Goal: Task Accomplishment & Management: Complete application form

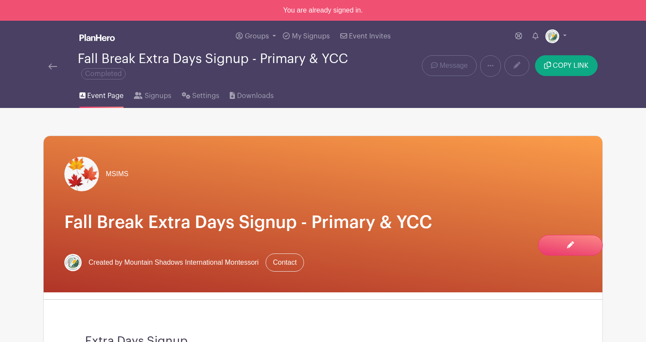
click at [95, 37] on img at bounding box center [96, 37] width 35 height 7
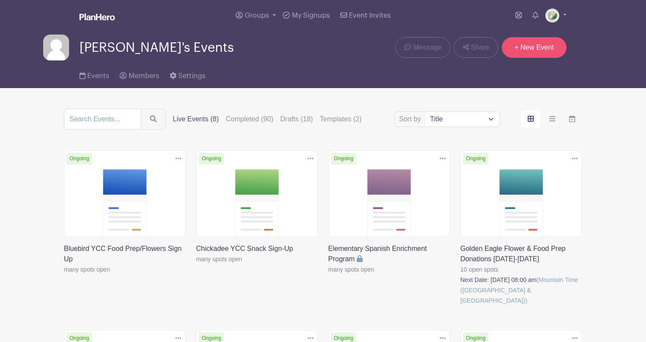
click at [539, 48] on link "+ New Event" at bounding box center [534, 47] width 65 height 21
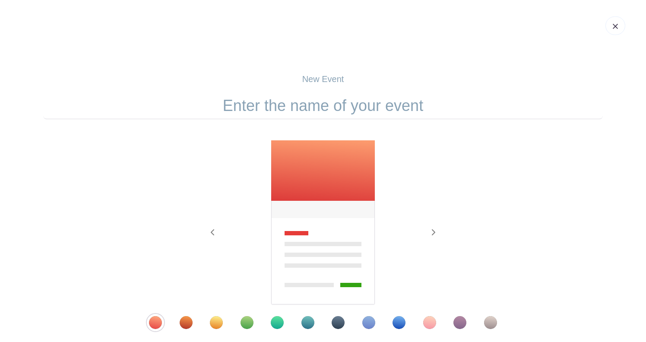
click at [382, 107] on input "text" at bounding box center [323, 105] width 560 height 27
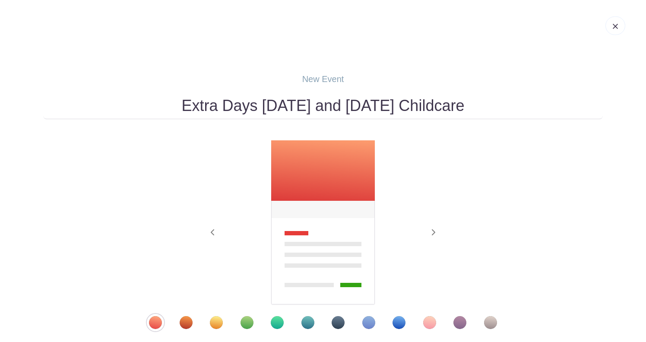
drag, startPoint x: 486, startPoint y: 109, endPoint x: 415, endPoint y: 108, distance: 70.4
click at [415, 108] on input "Extra Days November 7th and 10th Childcare" at bounding box center [323, 105] width 560 height 27
click at [199, 104] on input "Extra Days November 7th and 10th" at bounding box center [323, 105] width 560 height 27
paste input "Childcare"
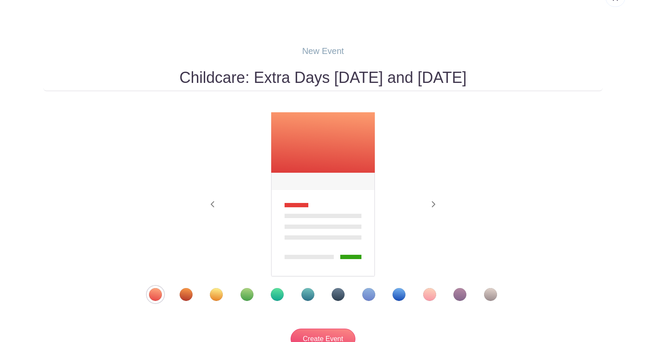
scroll to position [31, 0]
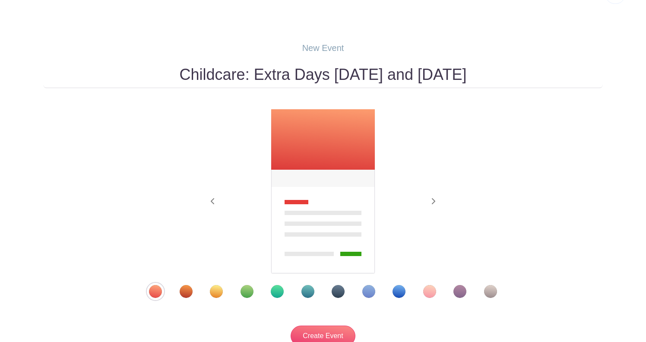
click at [430, 76] on input "Childcare: Extra Days November 7th and 10th" at bounding box center [323, 74] width 560 height 27
click at [237, 76] on input "Childcare: Extra Days November 7th & 10th" at bounding box center [323, 74] width 560 height 27
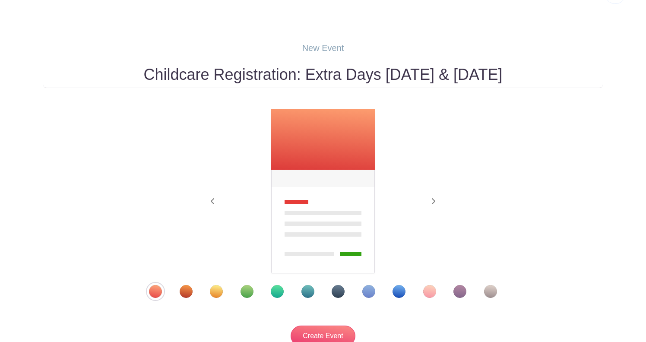
type input "Childcare Registration: Extra Days November 7th & 10th"
click at [368, 293] on div "Template 8" at bounding box center [368, 291] width 13 height 13
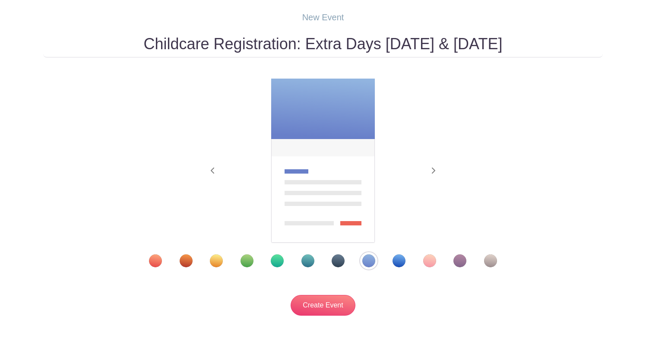
scroll to position [71, 0]
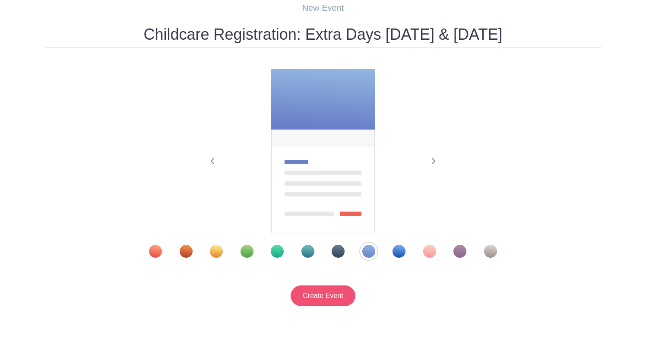
click at [338, 299] on input "Create Event" at bounding box center [323, 295] width 65 height 21
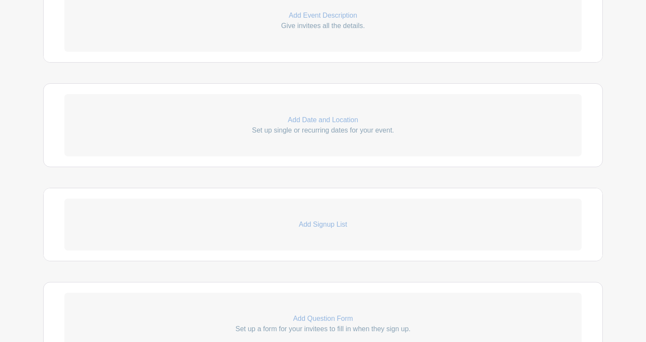
scroll to position [322, 0]
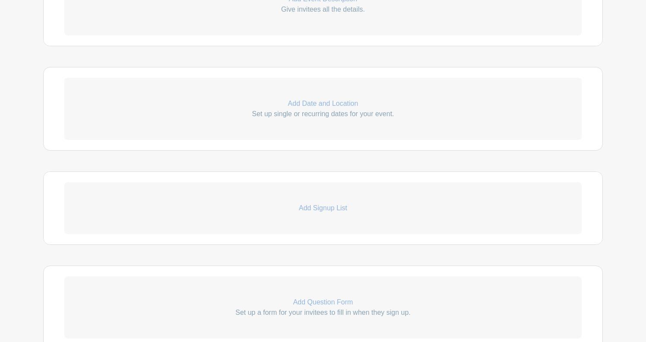
click at [332, 209] on p "Add Signup List" at bounding box center [322, 208] width 517 height 10
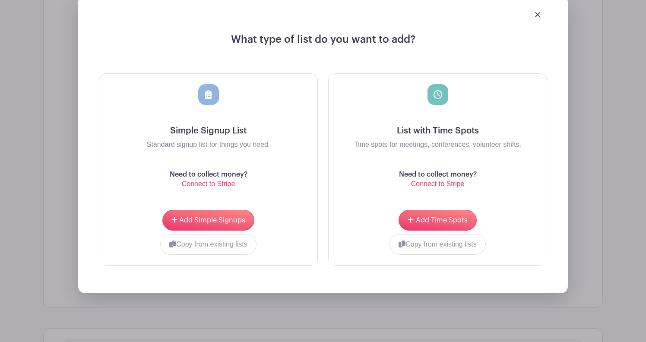
scroll to position [535, 0]
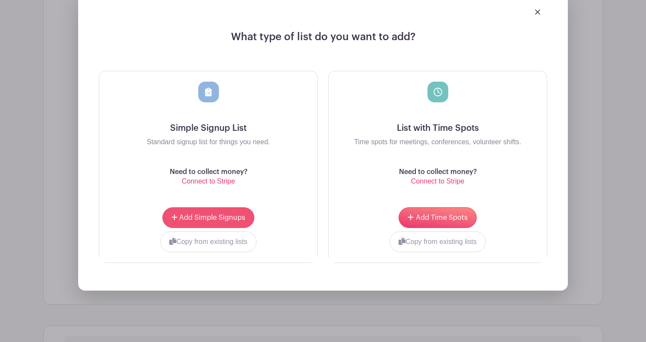
click at [230, 215] on span "Add Simple Signups" at bounding box center [212, 217] width 66 height 7
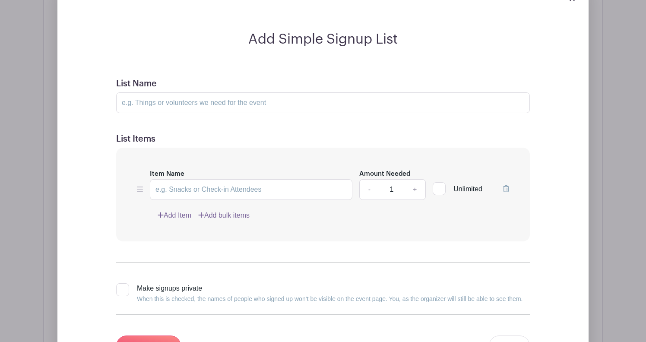
scroll to position [602, 0]
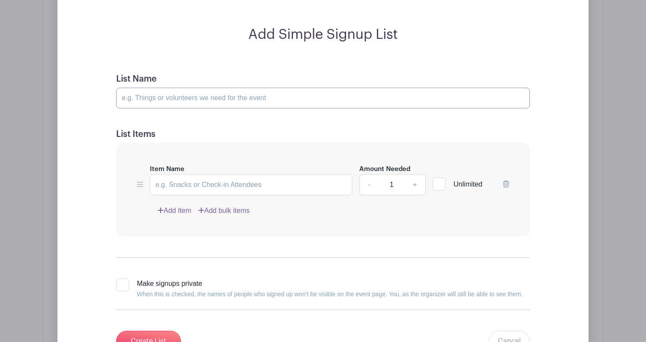
click at [278, 97] on input "List Name" at bounding box center [323, 98] width 414 height 21
type input "Children"
click at [216, 183] on input "Item Name" at bounding box center [251, 184] width 202 height 21
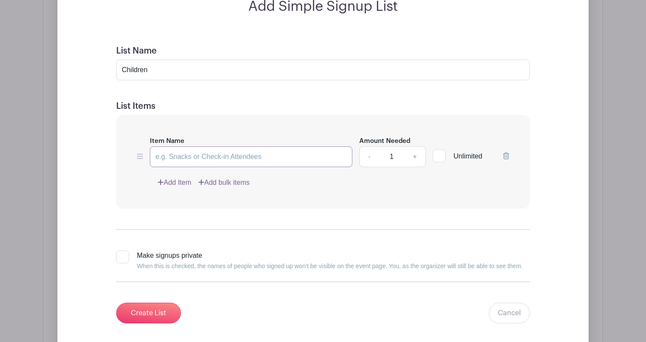
scroll to position [629, 0]
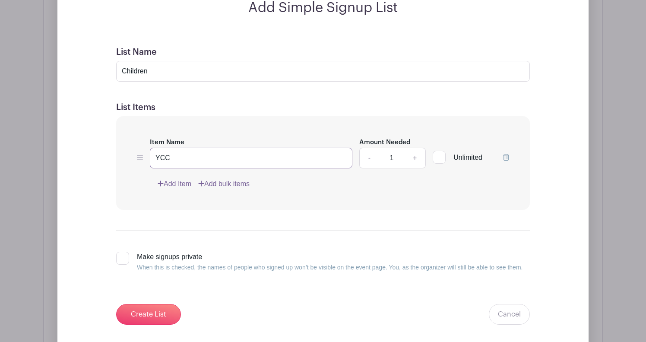
type input "YCC"
click at [180, 183] on link "Add Item" at bounding box center [175, 184] width 34 height 10
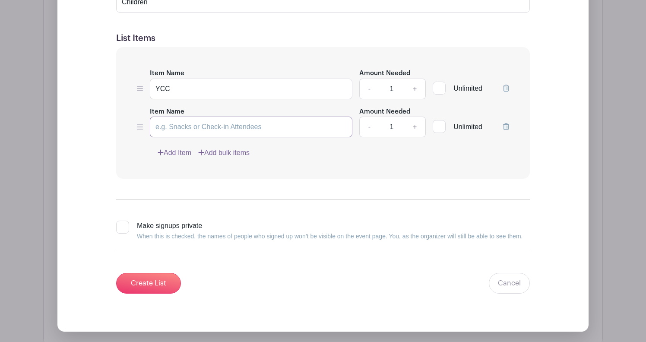
click at [199, 126] on input "Item Name" at bounding box center [251, 127] width 202 height 21
type input "Primary"
click at [172, 152] on link "Add Item" at bounding box center [175, 153] width 34 height 10
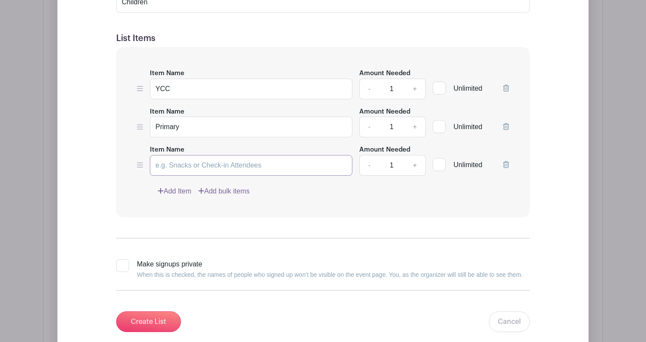
click at [184, 167] on input "Item Name" at bounding box center [251, 165] width 202 height 21
type input "Elementary"
click at [195, 91] on input "YCC" at bounding box center [251, 89] width 202 height 21
type input "YCC Half-Day"
click at [178, 193] on link "Add Item" at bounding box center [175, 191] width 34 height 10
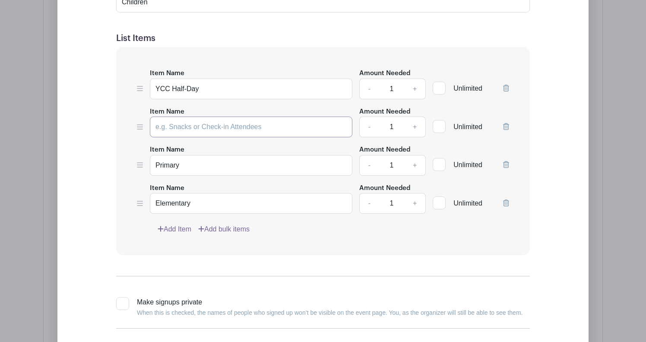
click at [196, 125] on input "Item Name" at bounding box center [251, 127] width 202 height 21
type input "YCC Full-Day"
click at [192, 164] on input "Primary" at bounding box center [251, 165] width 202 height 21
type input "Primary Half-Day"
click at [169, 229] on link "Add Item" at bounding box center [175, 229] width 34 height 10
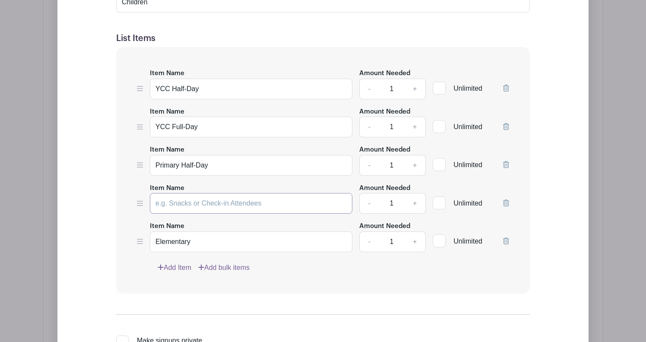
click at [188, 202] on input "Item Name" at bounding box center [251, 203] width 202 height 21
type input "Primary Full-Day"
click at [402, 92] on input "1" at bounding box center [392, 89] width 26 height 21
type input "30"
click at [397, 126] on input "1" at bounding box center [392, 127] width 26 height 21
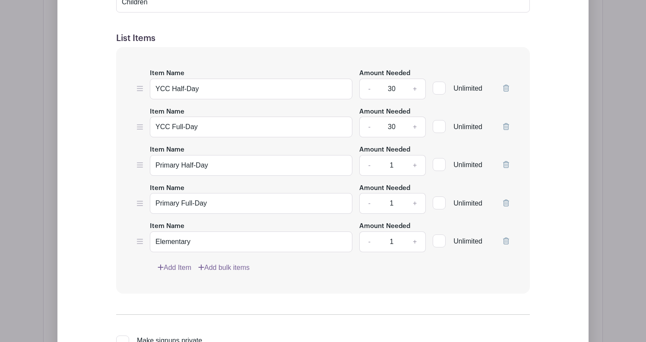
type input "30"
click at [395, 168] on input "1" at bounding box center [392, 165] width 26 height 21
type input "20"
click at [395, 205] on input "1" at bounding box center [392, 203] width 26 height 21
type input "20"
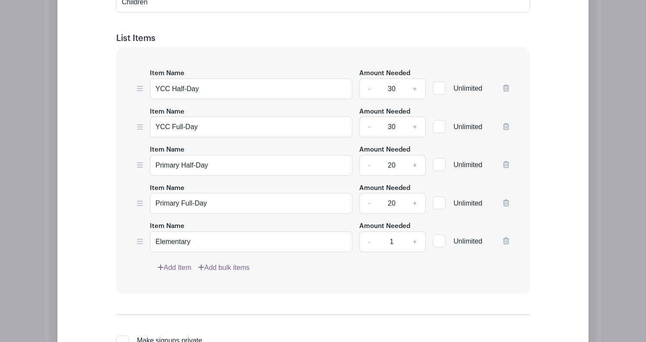
click at [395, 243] on input "1" at bounding box center [392, 241] width 26 height 21
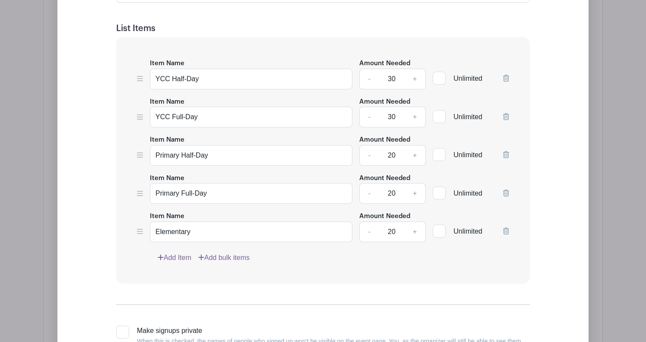
scroll to position [640, 0]
type input "20"
click at [397, 153] on input "20" at bounding box center [392, 154] width 26 height 21
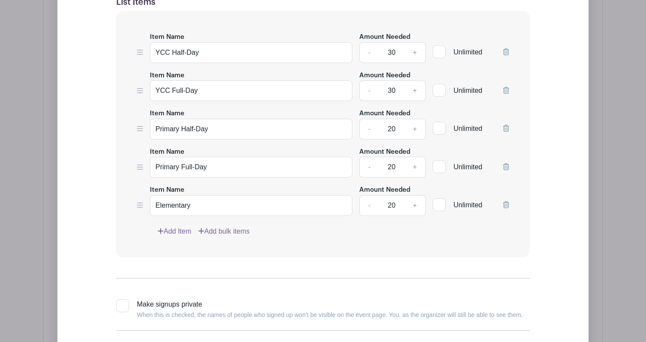
scroll to position [665, 0]
click at [504, 91] on icon at bounding box center [506, 89] width 6 height 7
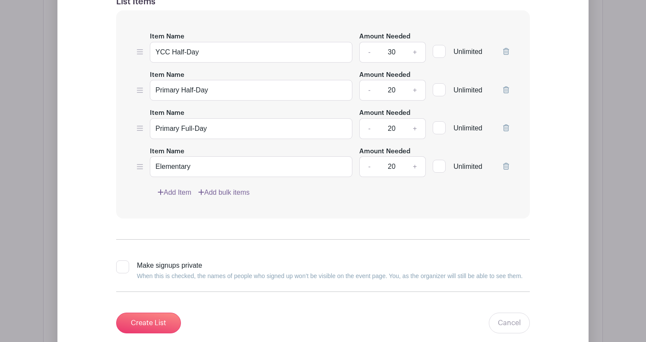
click at [506, 129] on icon at bounding box center [506, 127] width 6 height 7
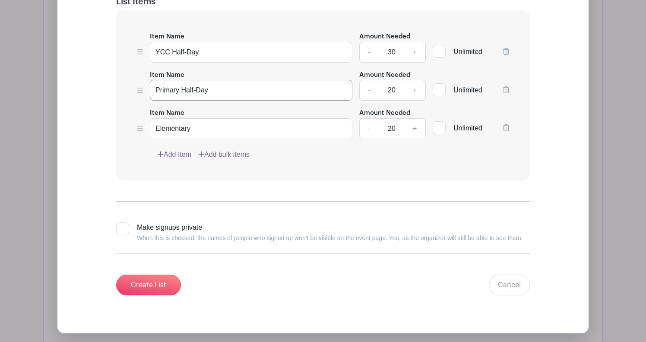
click at [226, 88] on input "Primary Half-Day" at bounding box center [251, 90] width 202 height 21
drag, startPoint x: 213, startPoint y: 57, endPoint x: 174, endPoint y: 53, distance: 39.6
click at [174, 53] on input "YCC Half-Day" at bounding box center [251, 52] width 202 height 21
type input "YCC"
drag, startPoint x: 215, startPoint y: 93, endPoint x: 181, endPoint y: 93, distance: 34.5
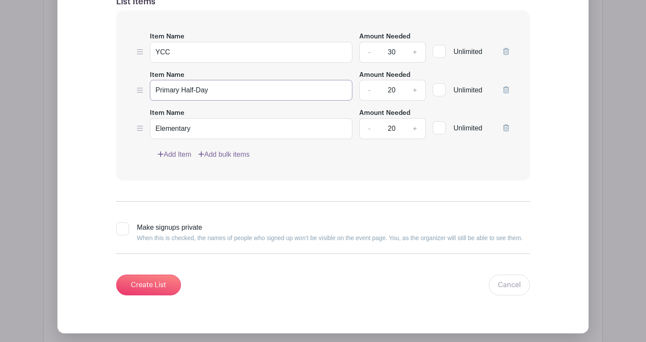
click at [181, 93] on input "Primary Half-Day" at bounding box center [251, 90] width 202 height 21
type input "Primary"
click at [193, 54] on input "YCC" at bounding box center [251, 52] width 202 height 21
drag, startPoint x: 230, startPoint y: 53, endPoint x: 172, endPoint y: 51, distance: 58.3
click at [172, 51] on input "YCC (Half or Full Day)" at bounding box center [251, 52] width 202 height 21
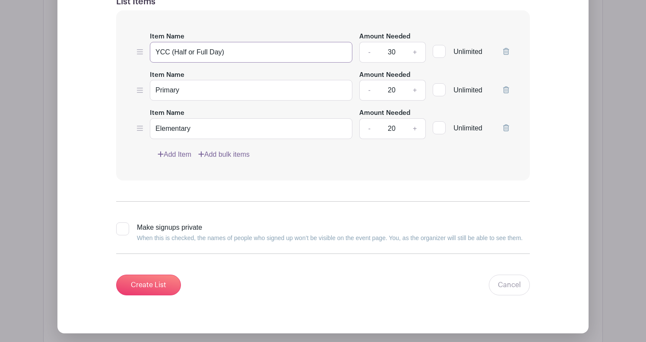
type input "YCC (Half or Full Day)"
click at [212, 92] on input "Primary" at bounding box center [251, 90] width 202 height 21
paste input "(Half or Full Day)"
type input "Primary (Half or Full Day)"
click at [395, 92] on input "20" at bounding box center [392, 90] width 26 height 21
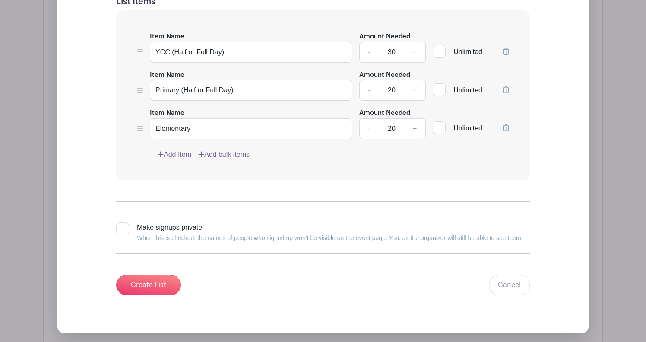
type input "2"
type input "40"
click at [253, 134] on input "Elementary" at bounding box center [251, 128] width 202 height 21
paste input "(Half or Full Day)"
type input "Elementary (Half or Full Day)"
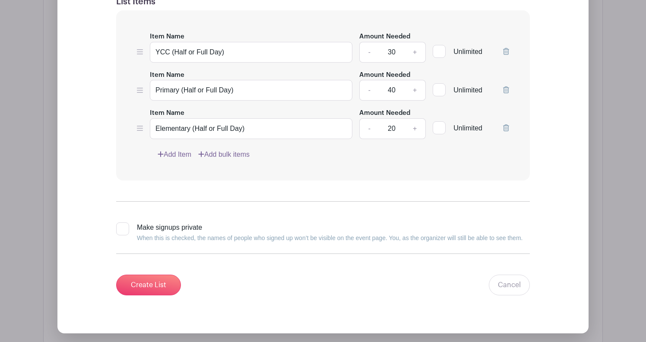
drag, startPoint x: 397, startPoint y: 132, endPoint x: 388, endPoint y: 132, distance: 9.1
click at [388, 132] on input "20" at bounding box center [392, 128] width 26 height 21
type input "40"
click at [389, 184] on form "List Name Children List Items Item Name YCC (Half or Full Day) Amount Needed - …" at bounding box center [323, 118] width 434 height 375
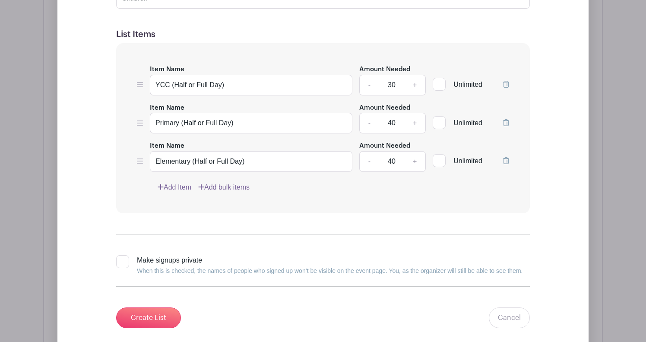
scroll to position [677, 0]
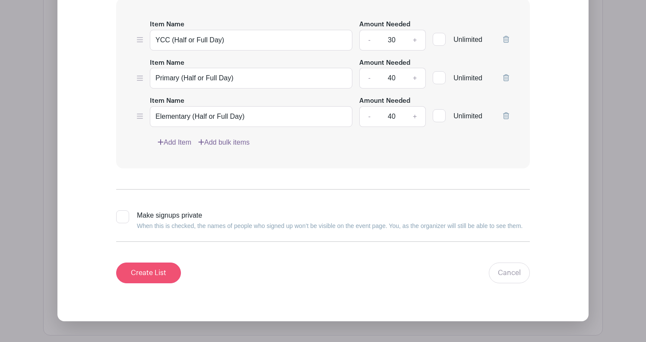
click at [159, 272] on input "Create List" at bounding box center [148, 272] width 65 height 21
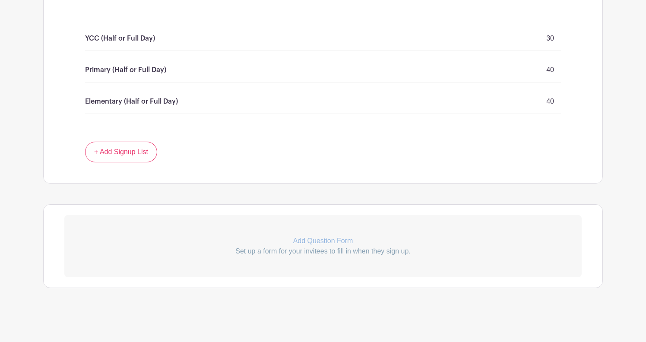
scroll to position [525, 0]
click at [328, 241] on p "Add Question Form" at bounding box center [322, 241] width 517 height 10
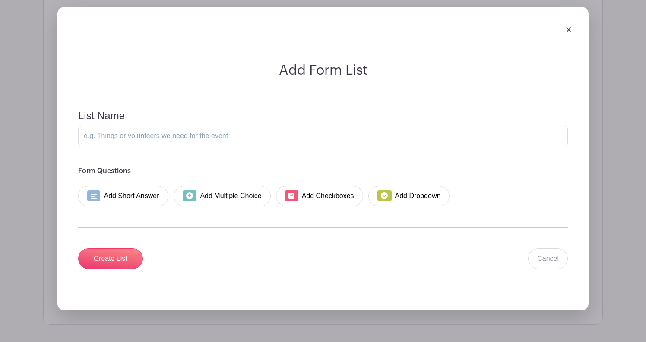
scroll to position [741, 0]
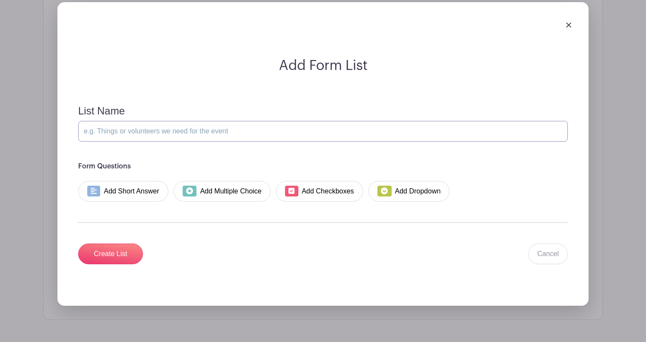
click at [238, 130] on input "List Name" at bounding box center [323, 131] width 490 height 21
type input "Student Information"
click at [129, 190] on link "Add Short Answer" at bounding box center [123, 191] width 90 height 21
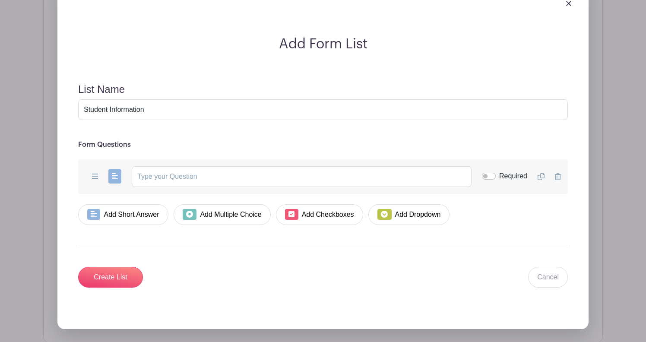
scroll to position [771, 0]
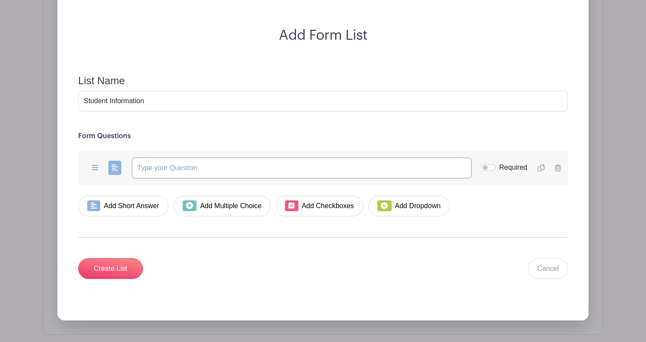
click at [215, 166] on input "text" at bounding box center [302, 168] width 340 height 21
type input "What is your child's first and last name?"
click at [485, 166] on input "Required" at bounding box center [489, 167] width 14 height 7
checkbox input "true"
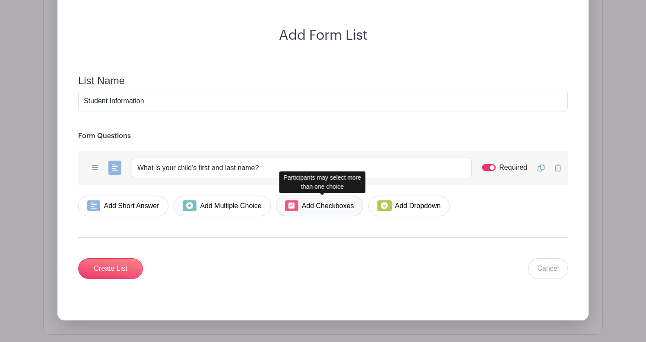
click at [332, 208] on link "Add Checkboxes" at bounding box center [319, 206] width 87 height 21
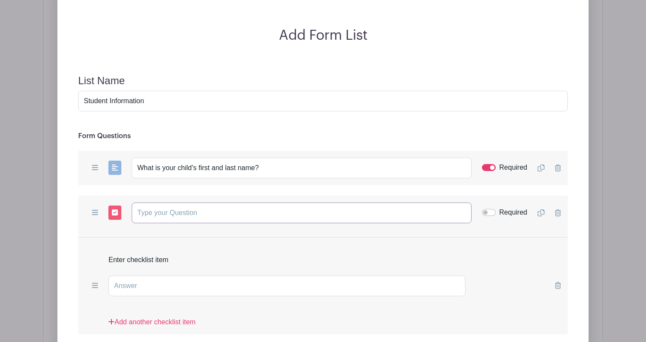
click at [243, 210] on input "text" at bounding box center [302, 212] width 340 height 21
type input "Half or Full Day?"
click at [487, 211] on input "Required" at bounding box center [489, 212] width 14 height 7
checkbox input "true"
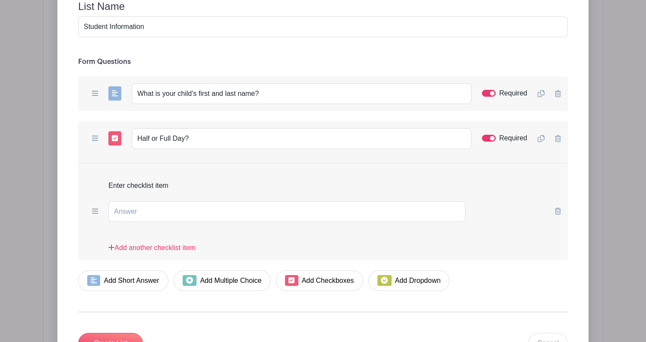
scroll to position [847, 0]
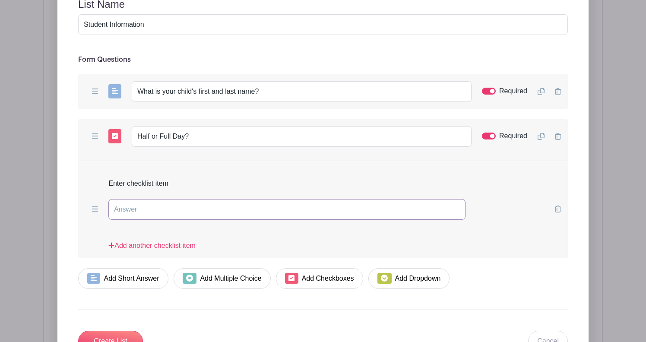
click at [283, 209] on input "text" at bounding box center [286, 209] width 357 height 21
type input "F"
type input "Half Day"
click at [181, 247] on link "Add another checklist item" at bounding box center [151, 248] width 87 height 17
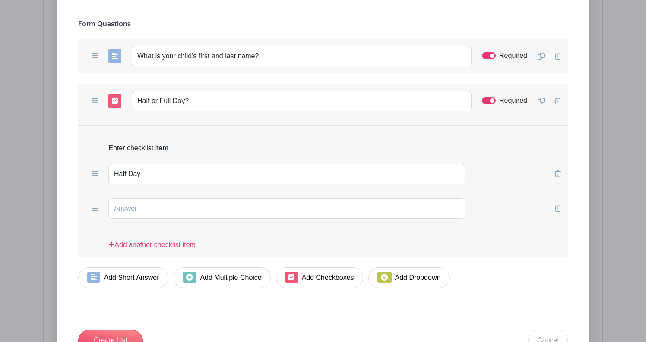
scroll to position [884, 0]
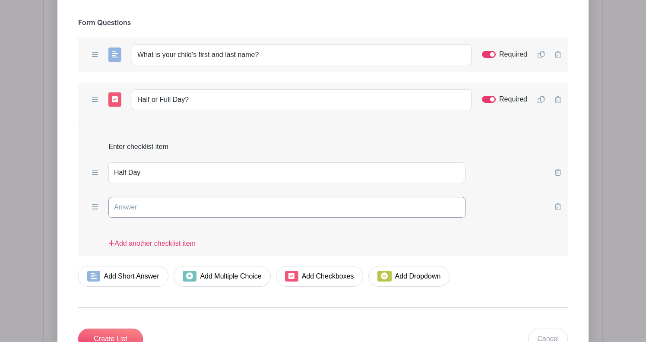
click at [214, 201] on input "text" at bounding box center [286, 207] width 357 height 21
type input "Full Day"
click at [515, 289] on form "List Name Student Information Form Questions Add Short Answer Add Multiple Choi…" at bounding box center [323, 155] width 510 height 408
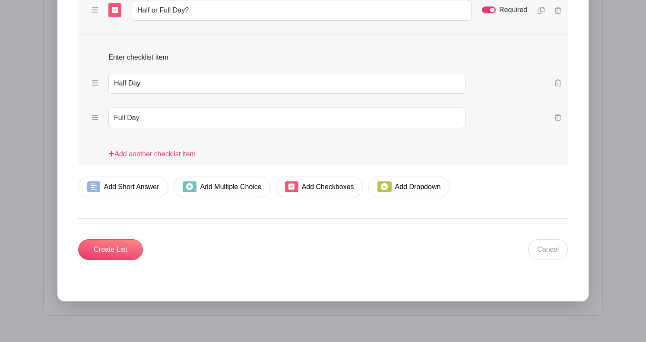
scroll to position [976, 0]
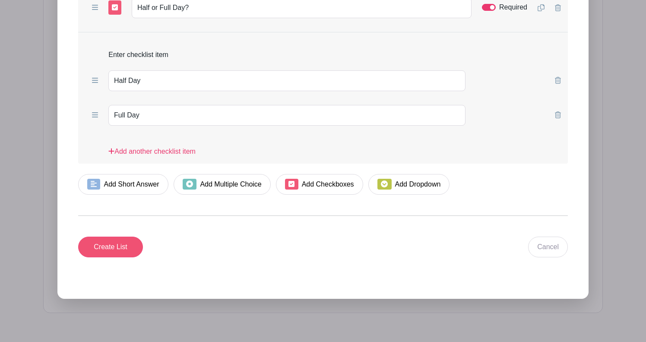
click at [120, 250] on input "Create List" at bounding box center [110, 247] width 65 height 21
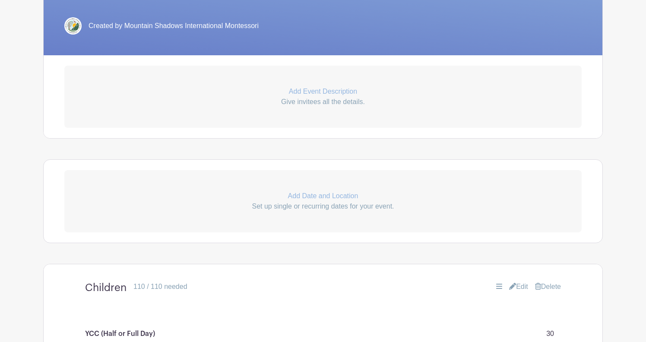
scroll to position [231, 0]
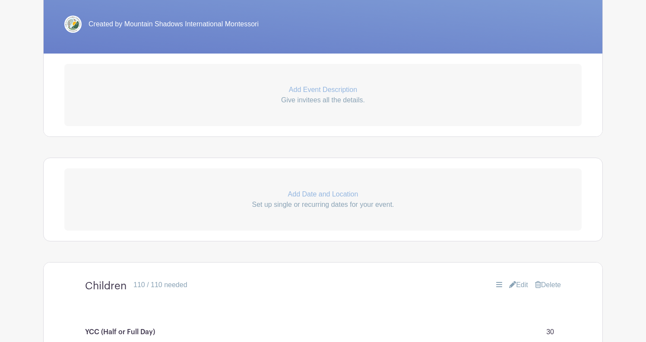
click at [303, 195] on p "Add Date and Location" at bounding box center [322, 194] width 517 height 10
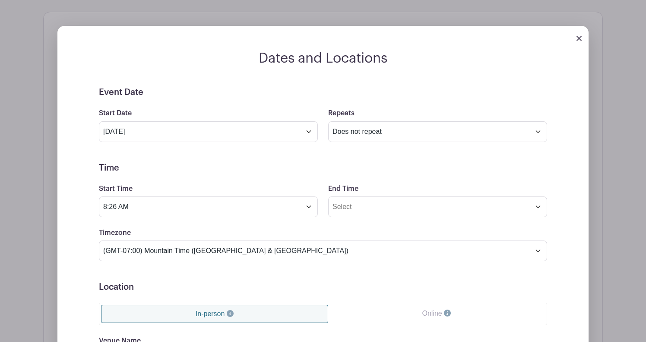
scroll to position [376, 0]
click at [579, 39] on img at bounding box center [578, 38] width 5 height 5
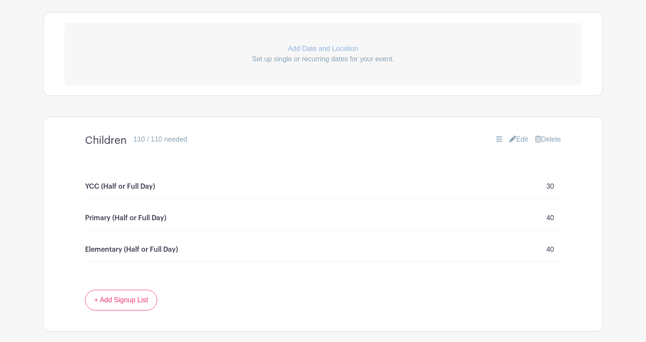
click at [520, 141] on link "Edit" at bounding box center [518, 139] width 19 height 10
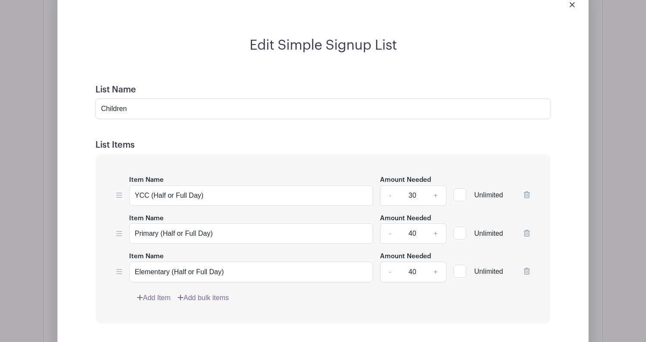
scroll to position [532, 0]
click at [136, 197] on input "YCC (Half or Full Day)" at bounding box center [251, 195] width 244 height 21
type input "Nov 7 YCC (Half or Full Day)"
click at [159, 300] on link "Add Item" at bounding box center [154, 298] width 34 height 10
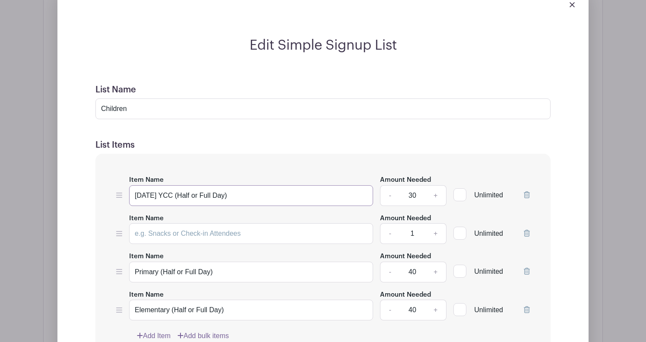
drag, startPoint x: 231, startPoint y: 198, endPoint x: 131, endPoint y: 196, distance: 100.2
click at [131, 196] on input "Nov 7 YCC (Half or Full Day)" at bounding box center [251, 195] width 244 height 21
click at [181, 234] on input "Item Name" at bounding box center [251, 233] width 244 height 21
paste input "Nov 7 YCC (Half or Full Day)"
click at [152, 235] on input "Nov 7 YCC (Half or Full Day)" at bounding box center [251, 233] width 244 height 21
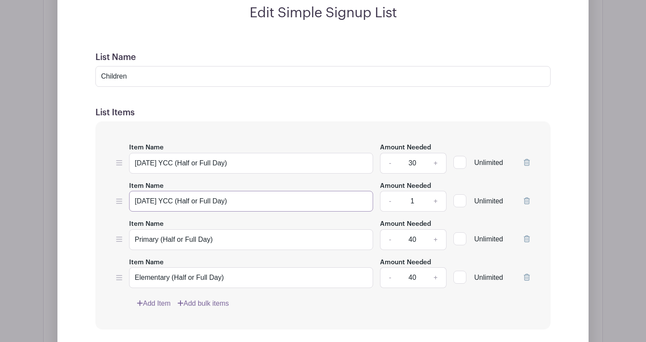
scroll to position [572, 0]
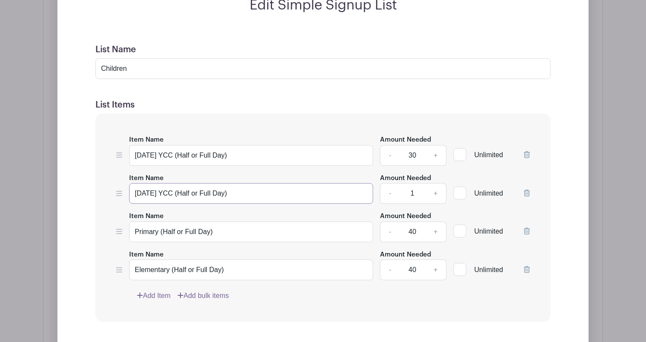
type input "Nov 10 YCC (Half or Full Day)"
click at [150, 297] on link "Add Item" at bounding box center [154, 296] width 34 height 10
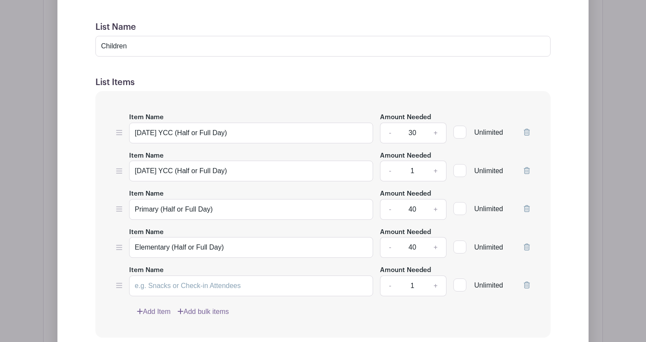
scroll to position [595, 0]
click at [415, 173] on input "1" at bounding box center [412, 170] width 26 height 21
type input "30"
click at [204, 229] on div "Item Name Elementary (Half or Full Day)" at bounding box center [251, 242] width 244 height 32
click at [220, 209] on input "Primary (Half or Full Day)" at bounding box center [251, 209] width 244 height 21
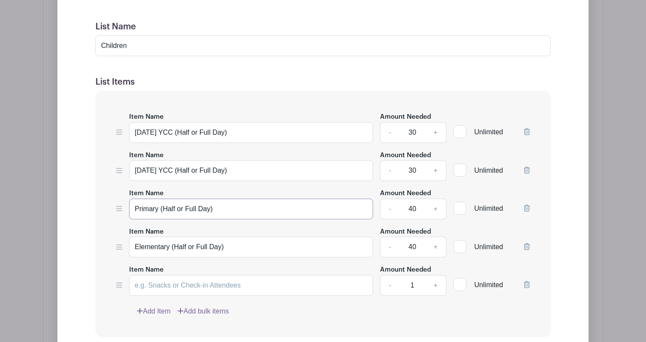
click at [136, 209] on input "Primary (Half or Full Day)" at bounding box center [251, 209] width 244 height 21
drag, startPoint x: 241, startPoint y: 209, endPoint x: 129, endPoint y: 203, distance: 112.4
click at [129, 203] on input "Nov 7 Primary (Half or Full Day)" at bounding box center [251, 209] width 244 height 21
type input "Nov 7 Primary (Half or Full Day)"
click at [187, 286] on input "Item Name" at bounding box center [251, 285] width 244 height 21
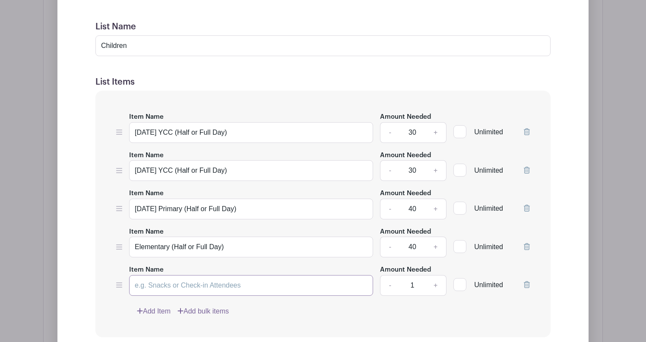
paste input "Nov 7 Primary (Half or Full Day)"
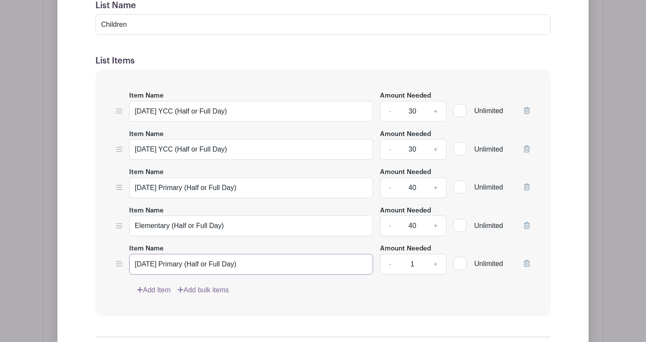
click at [152, 264] on input "Nov 7 Primary (Half or Full Day)" at bounding box center [251, 264] width 244 height 21
type input "Nov 10 Primary (Half or Full Day)"
click at [121, 227] on icon at bounding box center [119, 225] width 6 height 5
click at [135, 266] on input "Elementary (Half or Full Day)" at bounding box center [251, 264] width 244 height 21
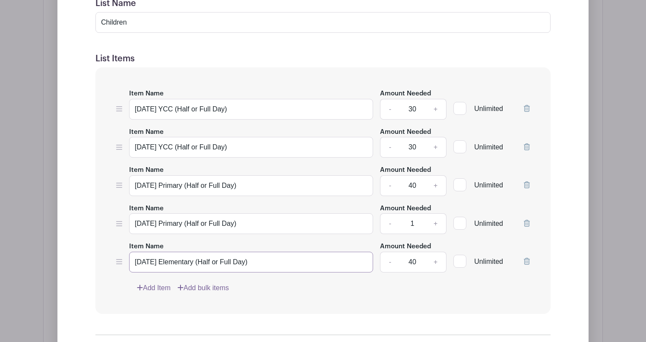
scroll to position [659, 0]
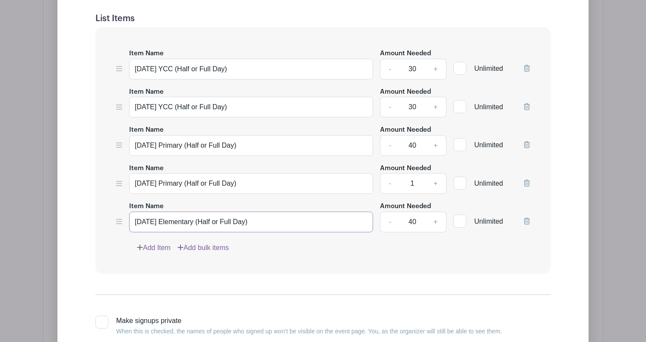
type input "Nov 7 Elementary (Half or Full Day)"
click at [154, 249] on link "Add Item" at bounding box center [154, 248] width 34 height 10
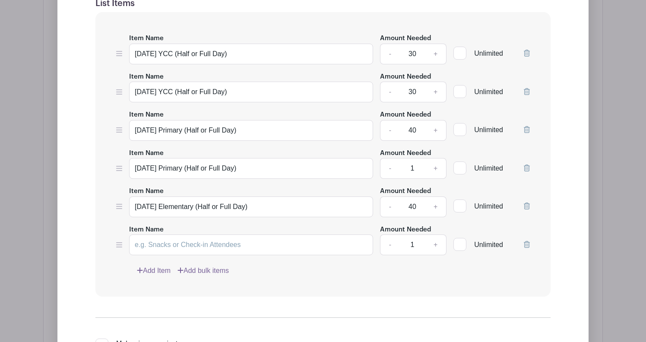
scroll to position [677, 0]
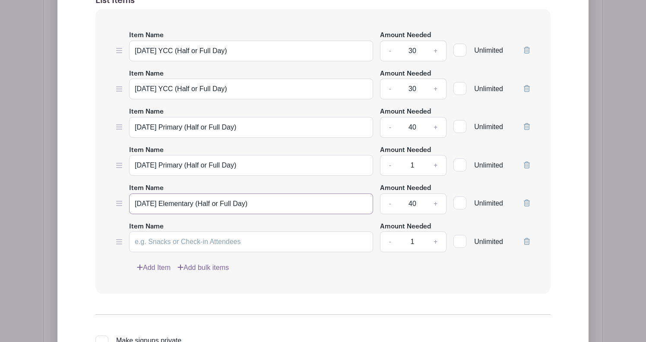
drag, startPoint x: 250, startPoint y: 209, endPoint x: 120, endPoint y: 205, distance: 129.6
click at [120, 205] on div "Item Name Nov 7 Elementary (Half or Full Day) Amount Needed - 40 + Unlimited" at bounding box center [323, 199] width 414 height 32
click at [169, 243] on input "Item Name" at bounding box center [251, 241] width 244 height 21
paste input "Nov 7 Elementary (Half or Full Day)"
click at [153, 244] on input "Nov 7 Elementary (Half or Full Day)" at bounding box center [251, 241] width 244 height 21
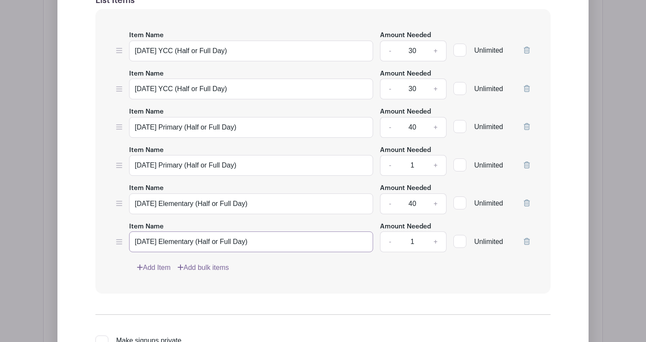
type input "Nov 10 Elementary (Half or Full Day)"
click at [416, 241] on input "1" at bounding box center [412, 241] width 26 height 21
type input "30"
click at [415, 199] on input "40" at bounding box center [412, 203] width 26 height 21
click at [417, 207] on input "40" at bounding box center [412, 203] width 26 height 21
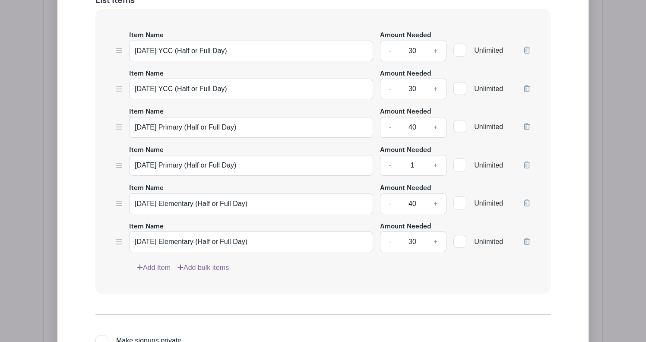
type input "4"
type input "30"
click at [415, 165] on input "1" at bounding box center [412, 165] width 26 height 21
type input "40"
click at [390, 290] on div "Item Name Nov 7 YCC (Half or Full Day) Amount Needed - 30 + Unlimited Item Name…" at bounding box center [322, 151] width 455 height 285
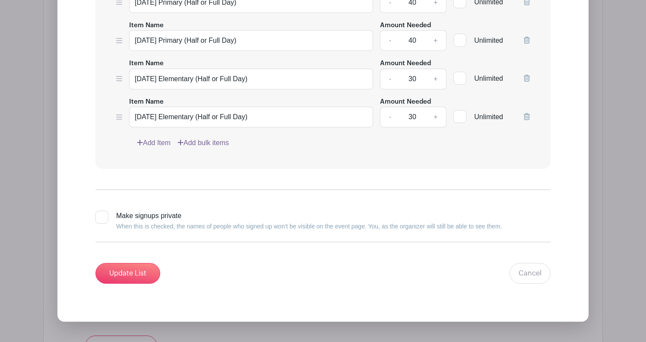
scroll to position [835, 0]
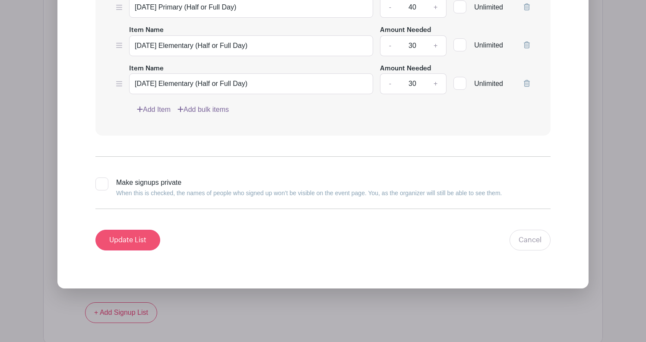
click at [145, 243] on input "Update List" at bounding box center [127, 240] width 65 height 21
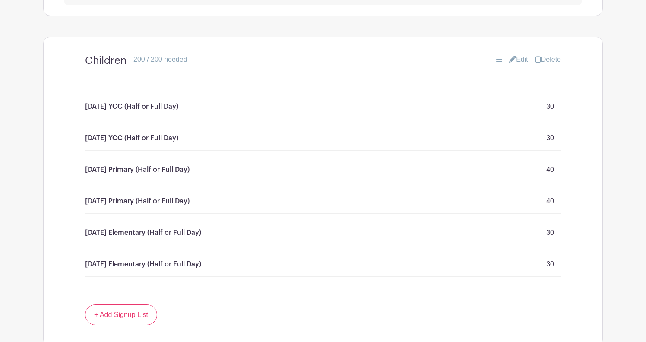
scroll to position [458, 0]
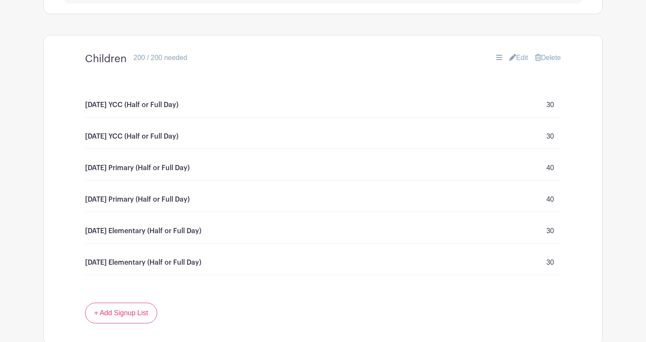
click at [516, 57] on link "Edit" at bounding box center [518, 58] width 19 height 10
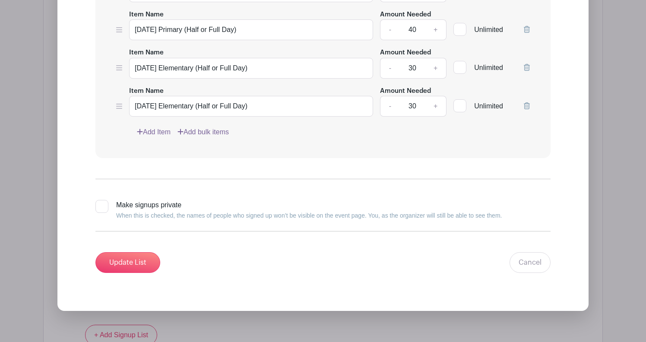
scroll to position [833, 0]
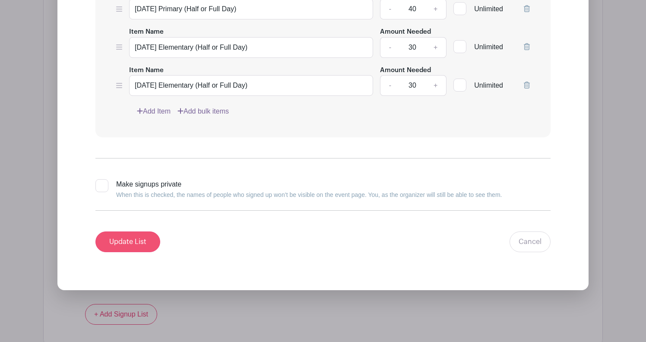
click at [137, 246] on input "Update List" at bounding box center [127, 241] width 65 height 21
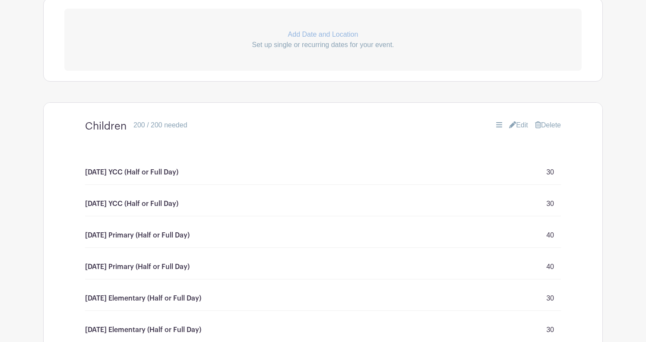
scroll to position [300, 0]
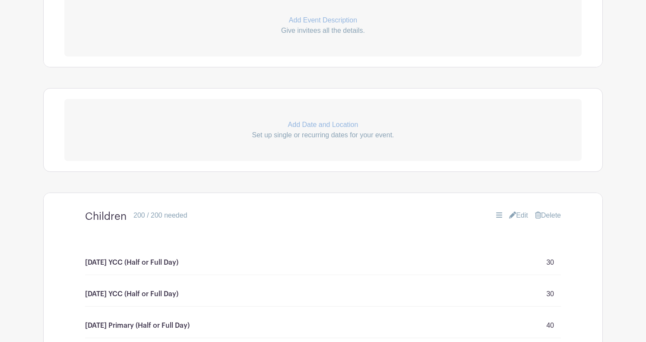
click at [333, 125] on p "Add Date and Location" at bounding box center [322, 125] width 517 height 10
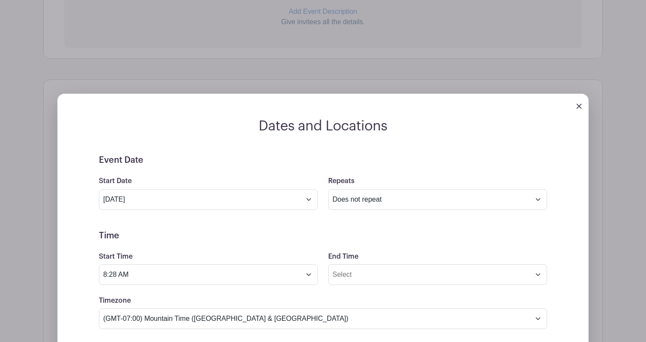
scroll to position [307, 0]
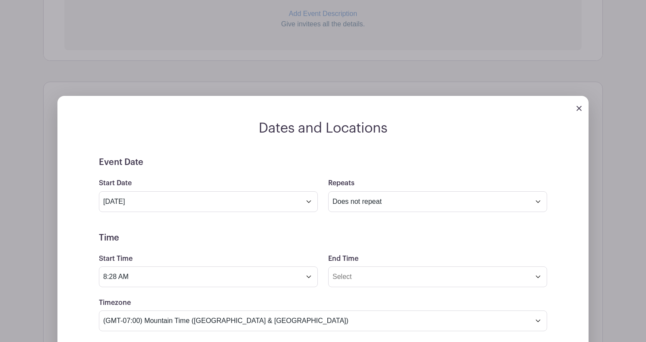
click at [580, 107] on img at bounding box center [578, 108] width 5 height 5
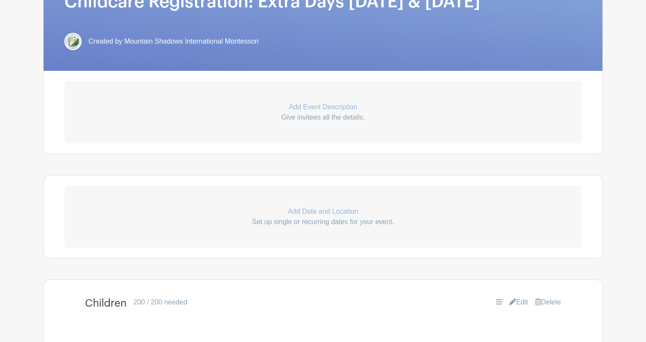
scroll to position [180, 0]
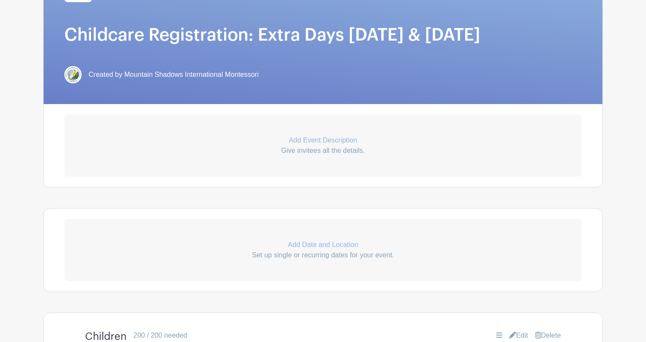
click at [330, 140] on p "Add Event Description" at bounding box center [322, 140] width 517 height 10
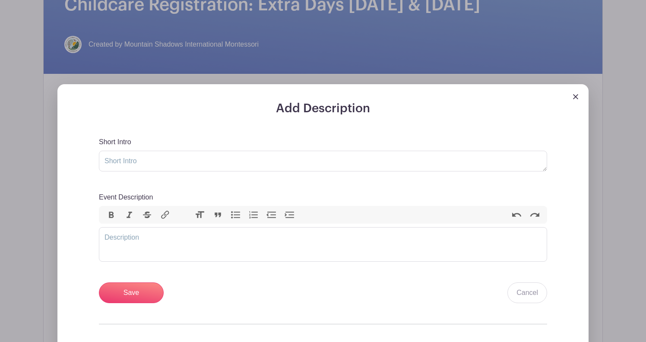
scroll to position [211, 0]
click at [293, 236] on trix-editor "Event Description" at bounding box center [323, 244] width 448 height 35
click at [260, 162] on textarea "Short Intro" at bounding box center [323, 160] width 448 height 21
type textarea "November 7th and 10th Childcare Days Sign-Up"
click at [237, 241] on trix-editor "Event Description" at bounding box center [323, 244] width 448 height 35
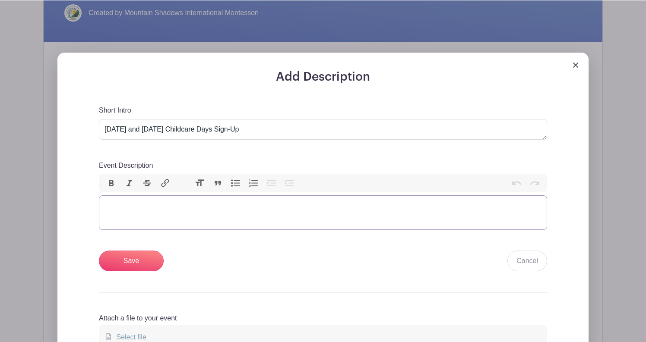
scroll to position [243, 0]
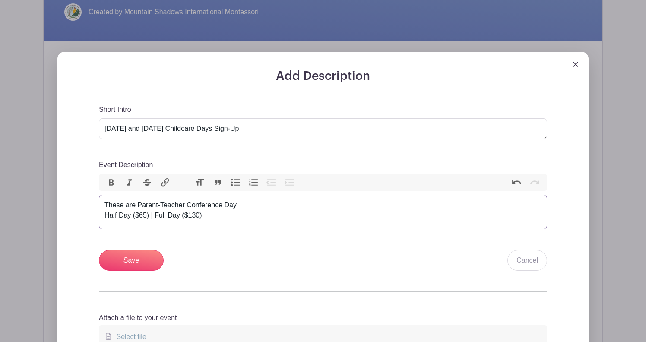
click at [234, 206] on div "These are Parent-Teacher Conference Day Half Day ($65) | Full Day ($130)" at bounding box center [322, 210] width 437 height 21
type trix-editor "<div>These are Parent-Teacher Conference Days with School Closures &nbsp;<br>Ha…"
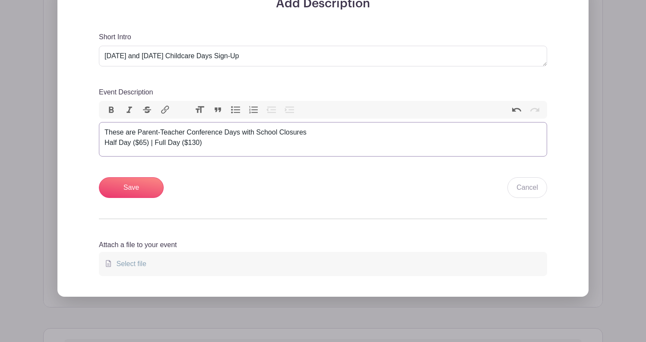
scroll to position [317, 0]
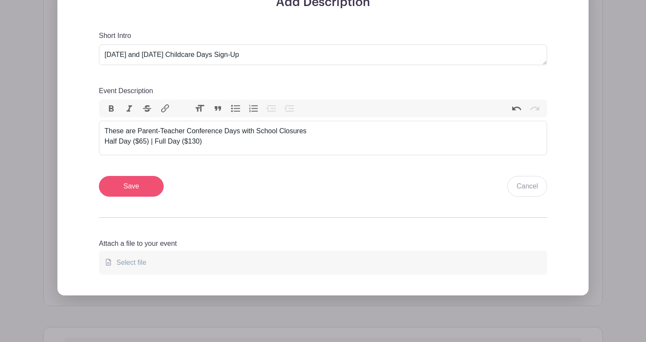
click at [140, 185] on input "Save" at bounding box center [131, 186] width 65 height 21
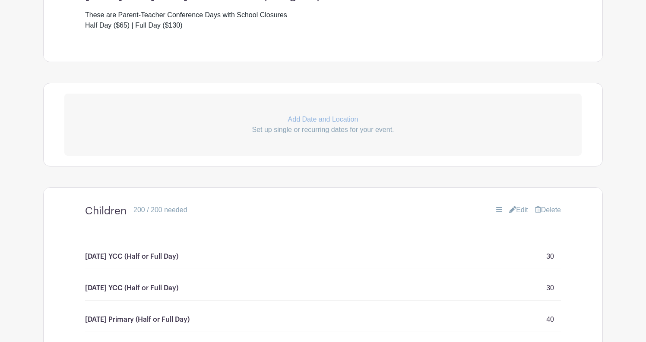
scroll to position [437, 0]
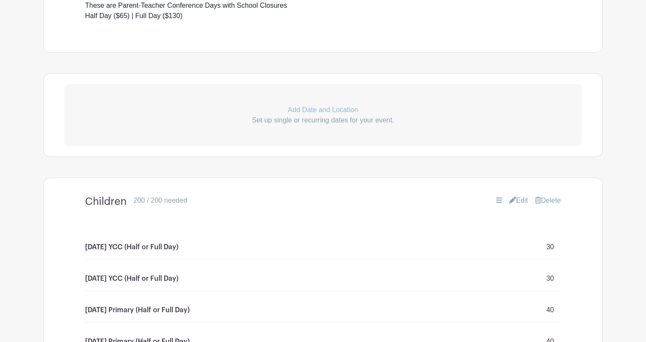
click at [311, 108] on p "Add Date and Location" at bounding box center [322, 110] width 517 height 10
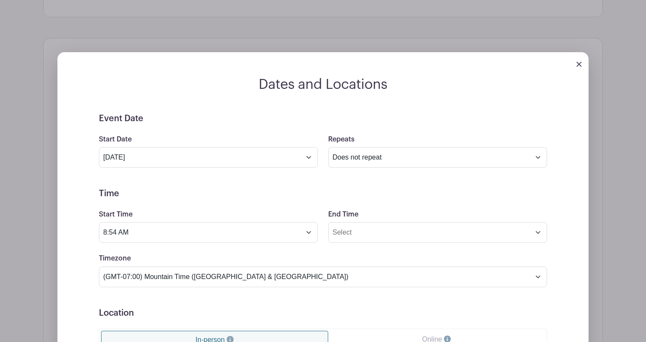
scroll to position [473, 0]
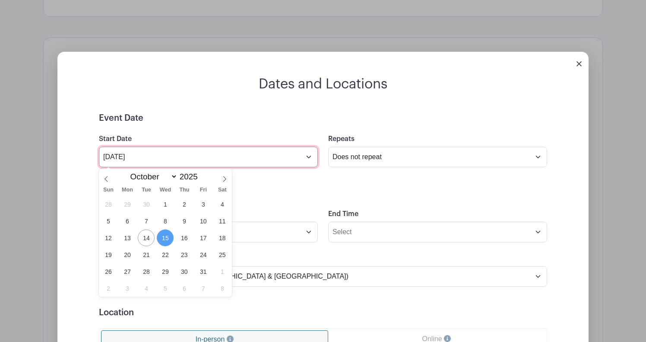
click at [310, 158] on input "Oct 15 2025" at bounding box center [208, 157] width 219 height 21
click at [225, 177] on icon at bounding box center [224, 179] width 6 height 6
select select "10"
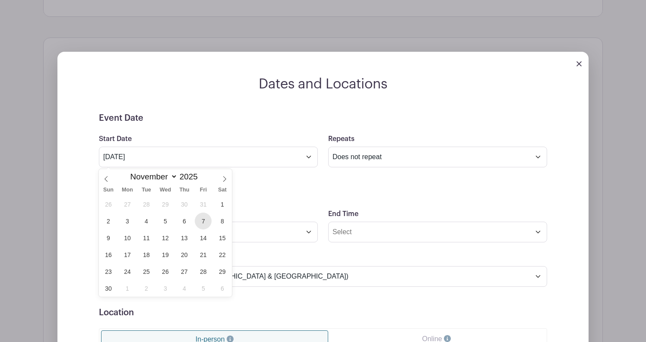
click at [202, 221] on span "7" at bounding box center [203, 221] width 17 height 17
type input "Nov 7 2025"
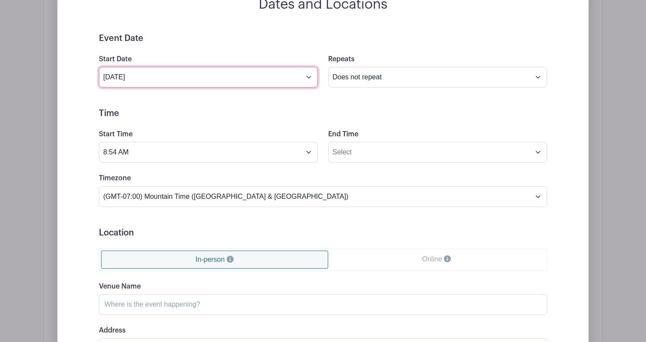
scroll to position [555, 0]
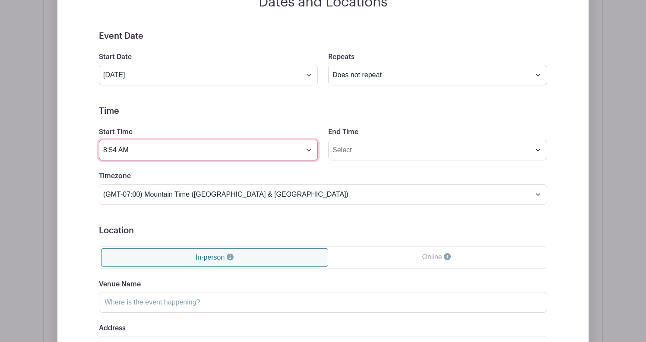
click at [308, 152] on input "8:54 AM" at bounding box center [208, 150] width 219 height 21
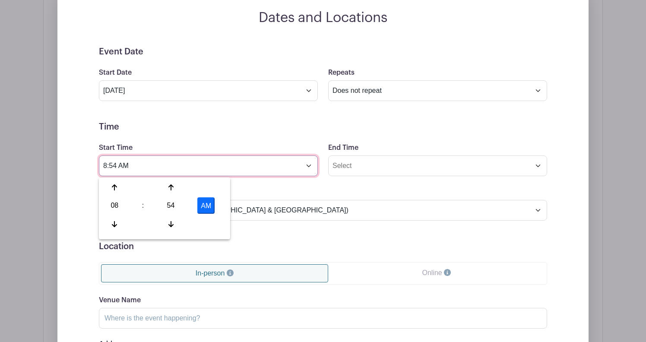
scroll to position [487, 0]
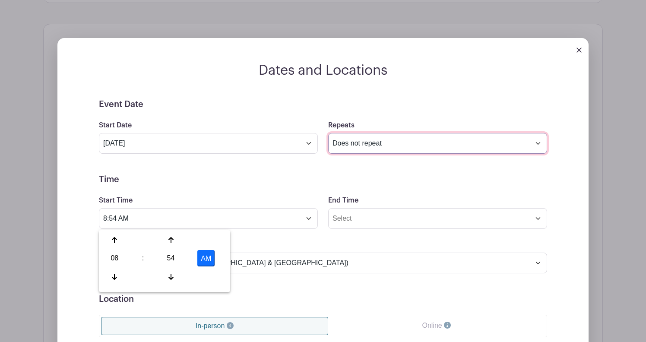
select select "other"
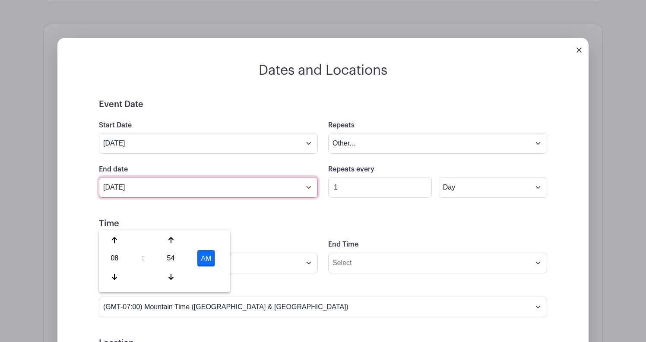
click at [309, 188] on input "Dec 7 2025" at bounding box center [208, 187] width 219 height 21
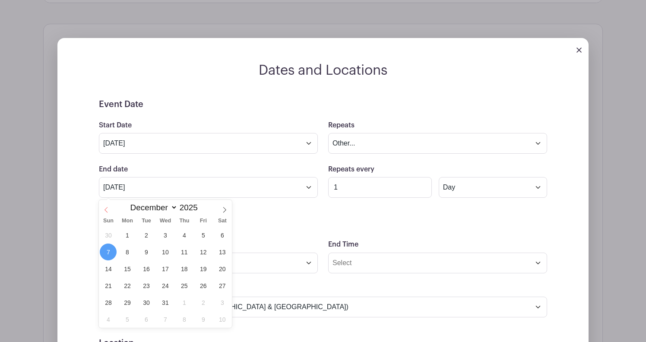
click at [108, 209] on icon at bounding box center [106, 210] width 6 height 6
select select "10"
click at [130, 266] on span "10" at bounding box center [127, 268] width 17 height 17
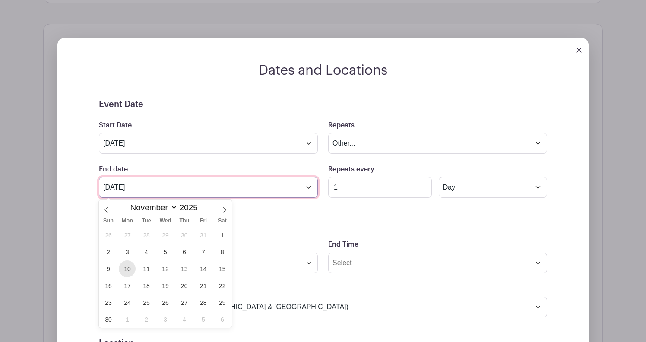
type input "Nov 10 2025"
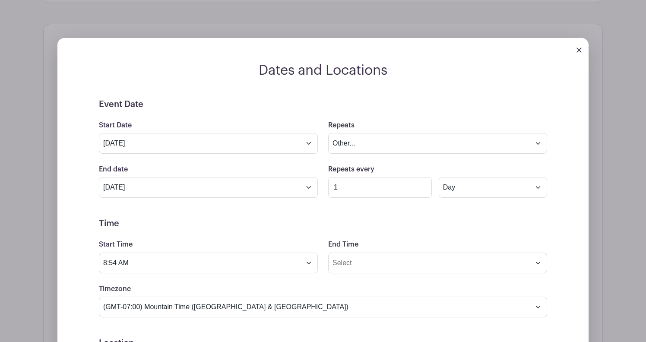
click at [329, 225] on h5 "Time" at bounding box center [323, 223] width 448 height 10
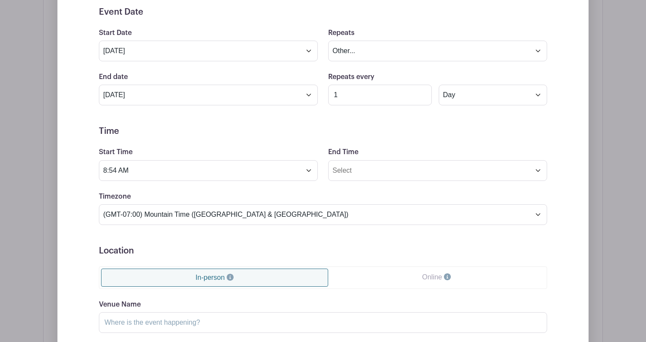
scroll to position [609, 0]
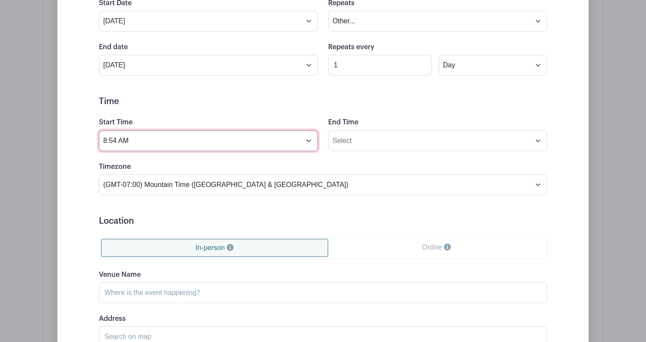
click at [310, 142] on input "8:54 AM" at bounding box center [208, 140] width 219 height 21
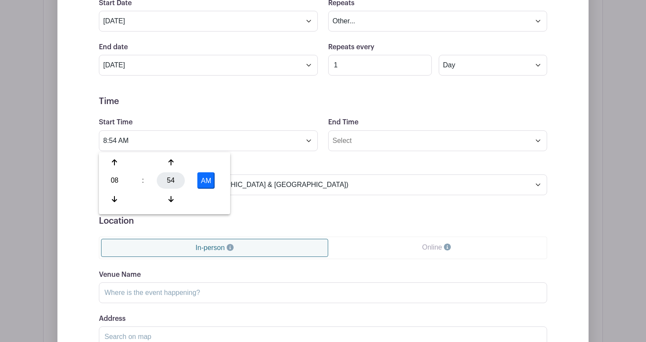
click at [173, 180] on div "54" at bounding box center [171, 180] width 28 height 16
click at [115, 161] on div "00" at bounding box center [115, 162] width 29 height 16
type input "8:00 AM"
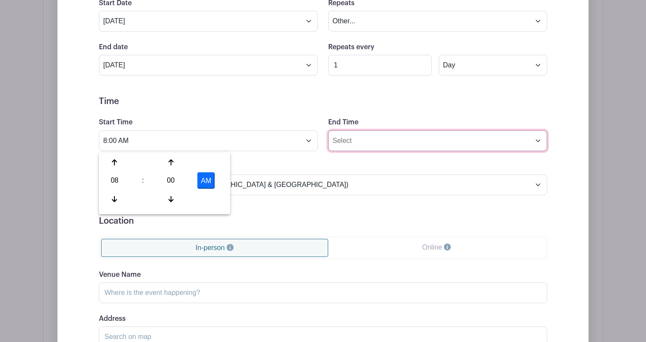
click at [373, 148] on input "End Time" at bounding box center [437, 140] width 219 height 21
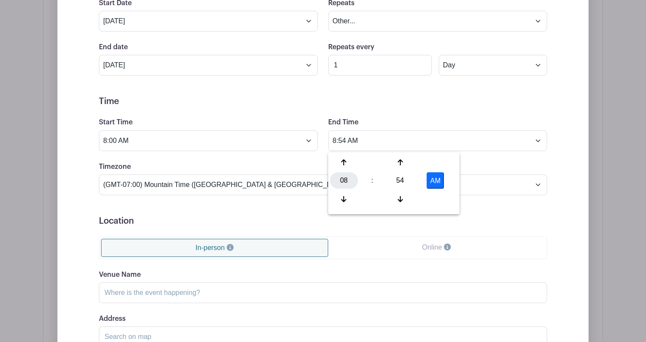
click at [343, 178] on div "08" at bounding box center [344, 180] width 28 height 16
click at [437, 162] on div "03" at bounding box center [440, 162] width 29 height 16
click at [403, 175] on div "54" at bounding box center [400, 180] width 28 height 16
click at [343, 164] on div "00" at bounding box center [344, 162] width 29 height 16
click at [435, 183] on button "AM" at bounding box center [435, 180] width 17 height 16
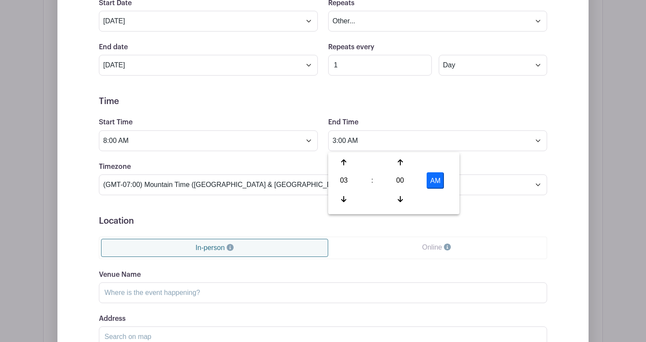
type input "3:00 PM"
click at [291, 161] on form "Event Date Start Date Nov 7 2025 Repeats Does not repeat Daily Weekly Monthly o…" at bounding box center [323, 193] width 448 height 433
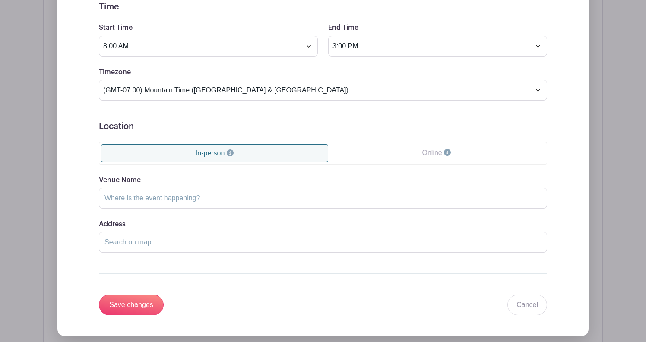
scroll to position [726, 0]
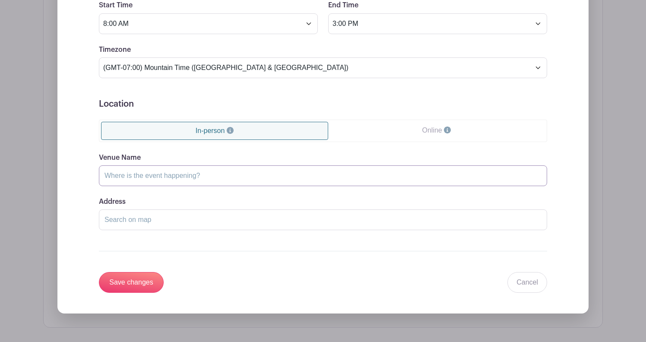
click at [285, 180] on input "Venue Name" at bounding box center [323, 175] width 448 height 21
type input "MSIMS"
click at [136, 286] on input "Save changes" at bounding box center [131, 282] width 65 height 21
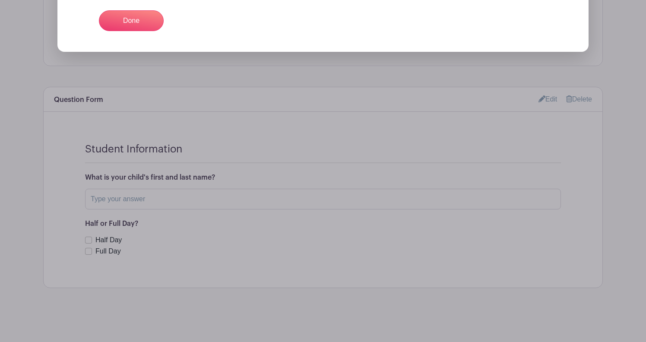
scroll to position [650, 0]
click at [133, 19] on link "Done" at bounding box center [131, 20] width 65 height 21
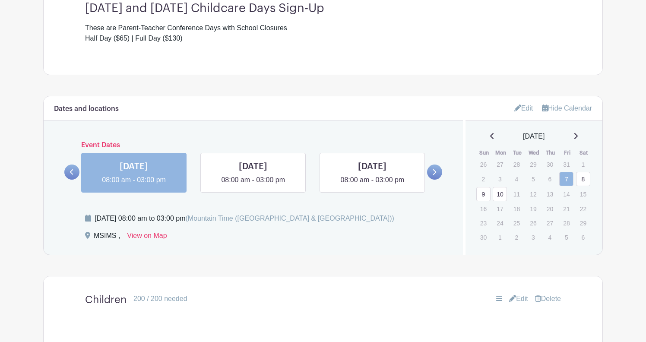
scroll to position [346, 0]
click at [522, 109] on link "Edit" at bounding box center [523, 108] width 19 height 14
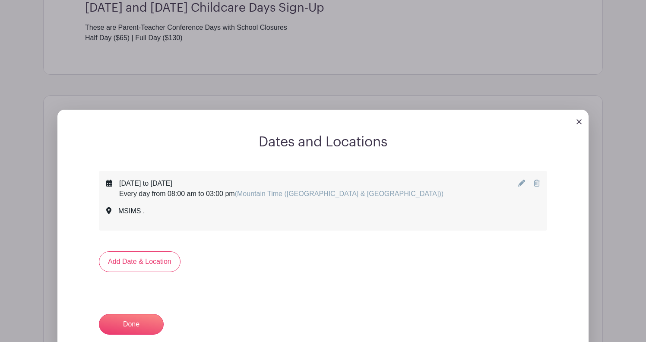
click at [522, 183] on icon at bounding box center [521, 183] width 7 height 7
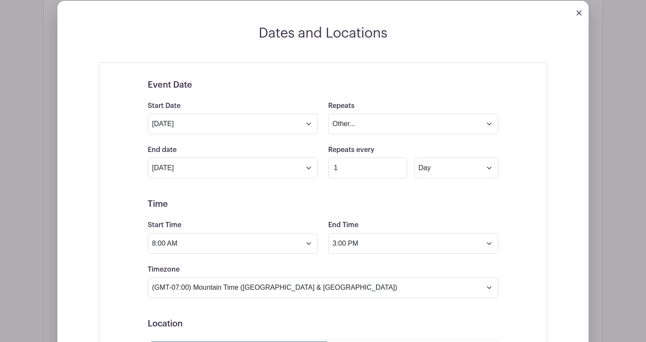
scroll to position [457, 0]
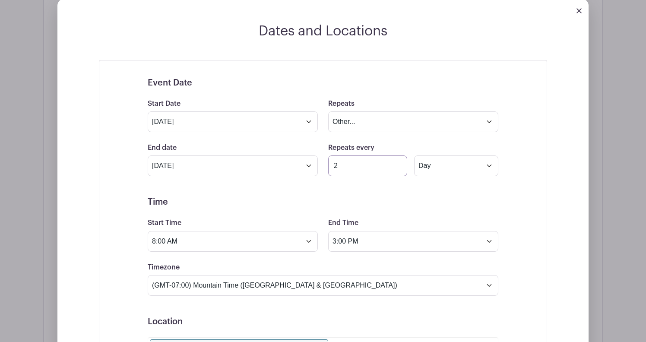
click at [398, 165] on input "2" at bounding box center [367, 165] width 79 height 21
type input "3"
click at [398, 165] on input "3" at bounding box center [367, 165] width 79 height 21
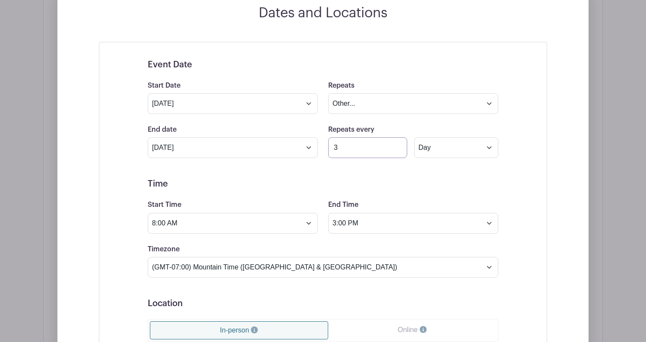
scroll to position [446, 0]
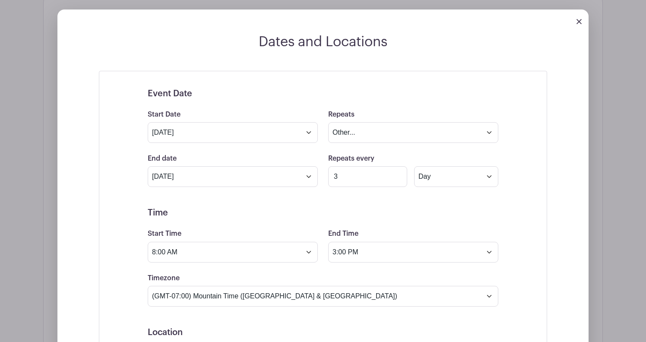
click at [578, 22] on img at bounding box center [578, 21] width 5 height 5
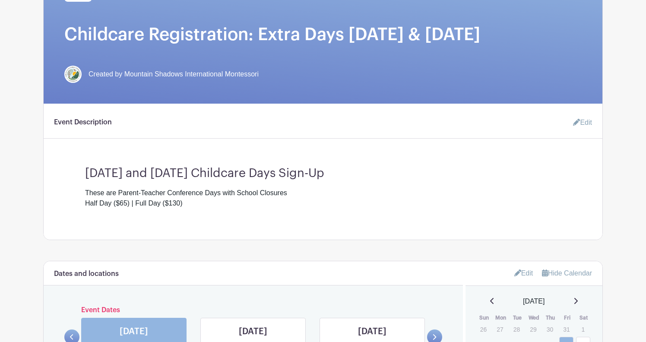
scroll to position [177, 0]
